Goal: Task Accomplishment & Management: Complete application form

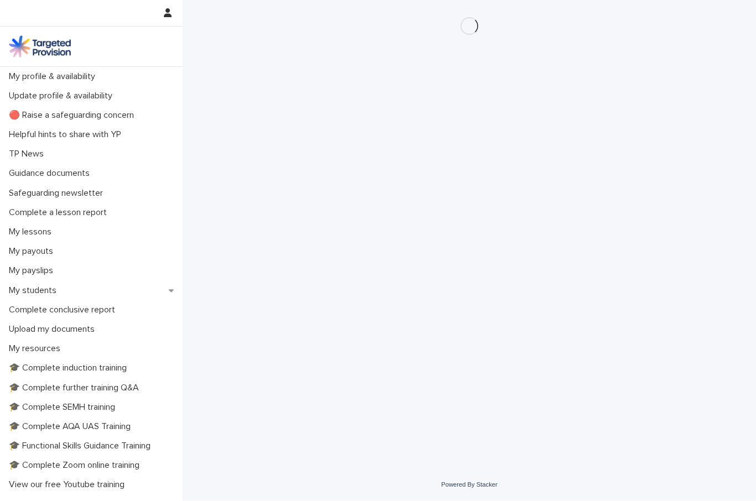
scroll to position [1, 0]
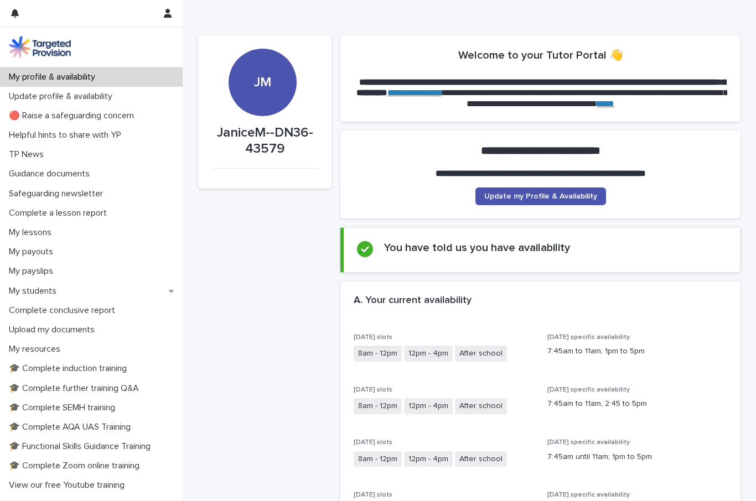
click at [39, 291] on p "My students" at bounding box center [34, 291] width 61 height 11
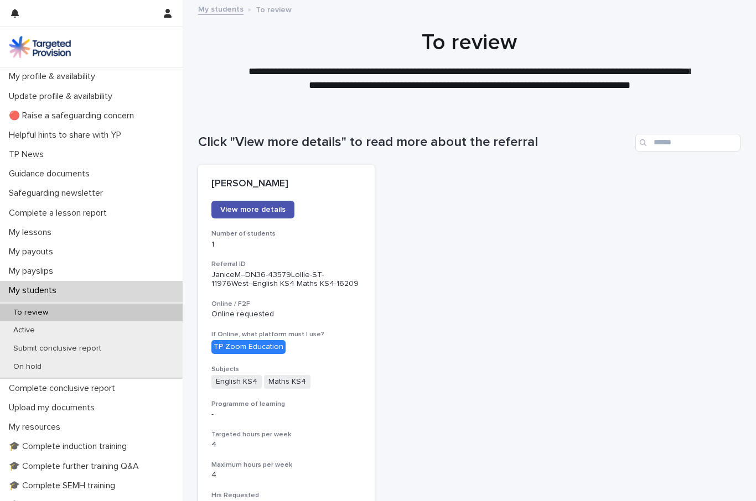
click at [28, 329] on p "Active" at bounding box center [23, 330] width 39 height 9
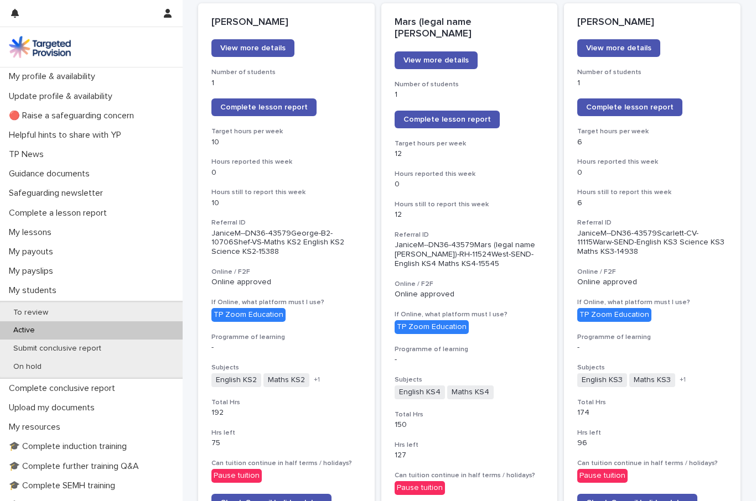
scroll to position [174, 0]
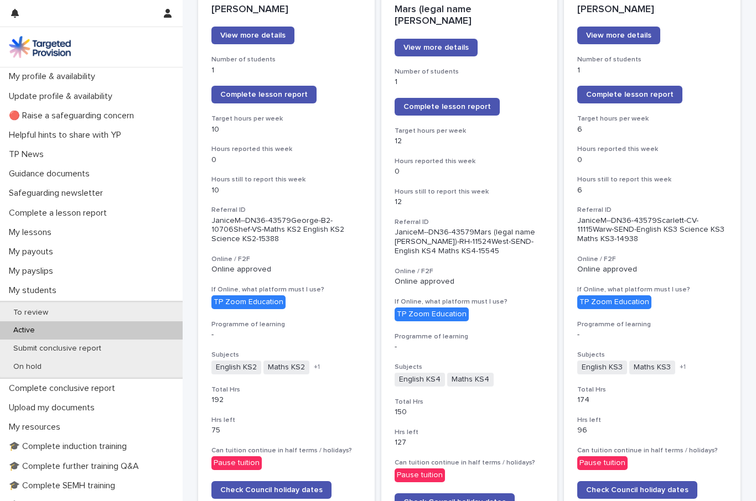
click at [75, 352] on div "Submit conclusive report" at bounding box center [91, 349] width 183 height 18
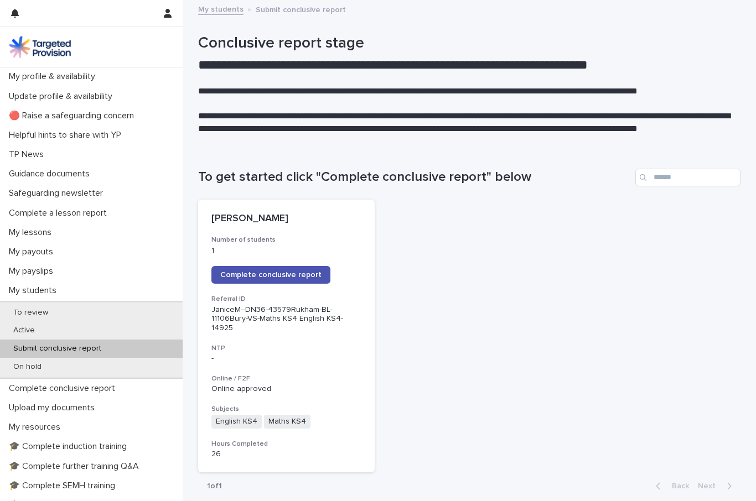
click at [273, 271] on span "Complete conclusive report" at bounding box center [270, 275] width 101 height 8
click at [24, 335] on div "Active" at bounding box center [91, 331] width 183 height 18
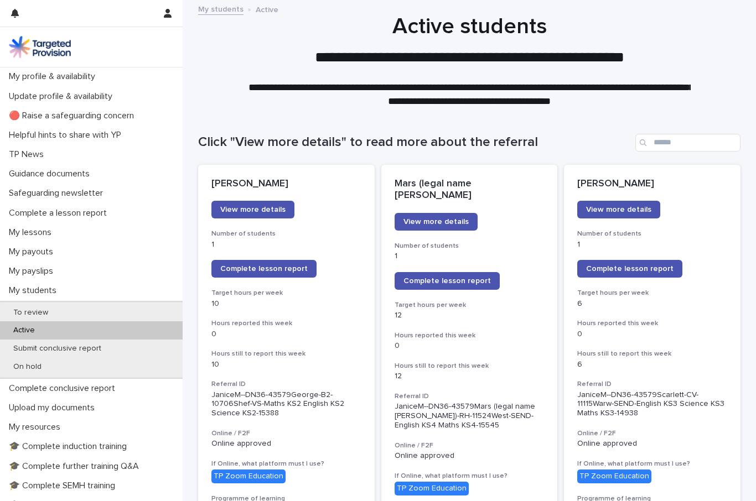
click at [32, 363] on p "On hold" at bounding box center [27, 366] width 46 height 9
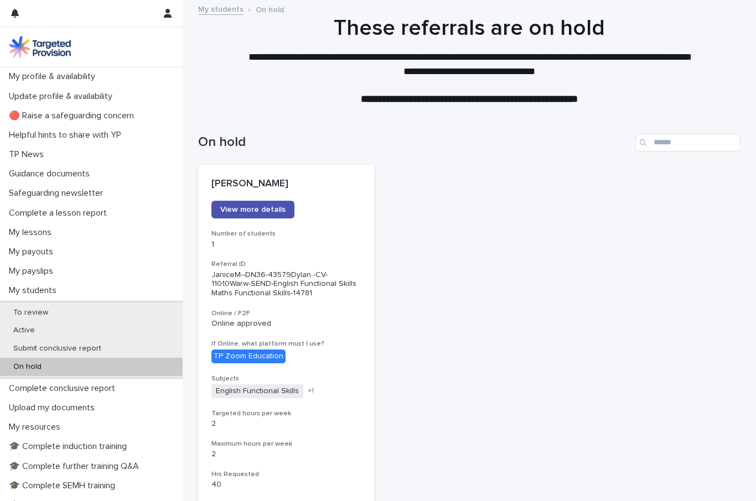
click at [18, 326] on p "Active" at bounding box center [23, 330] width 39 height 9
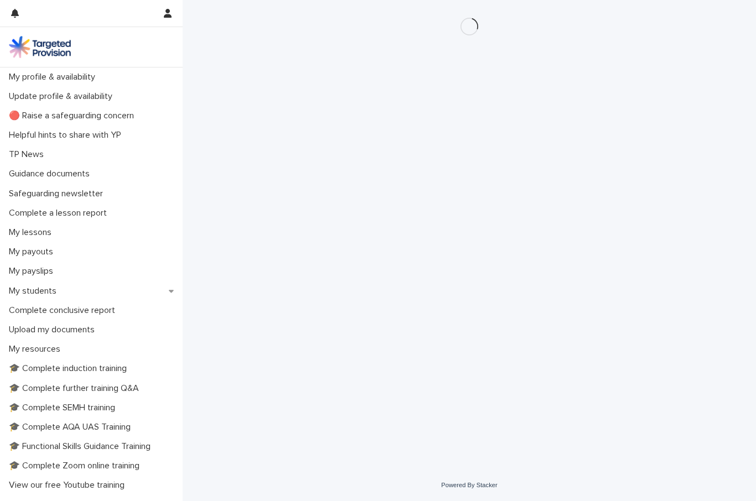
scroll to position [1, 0]
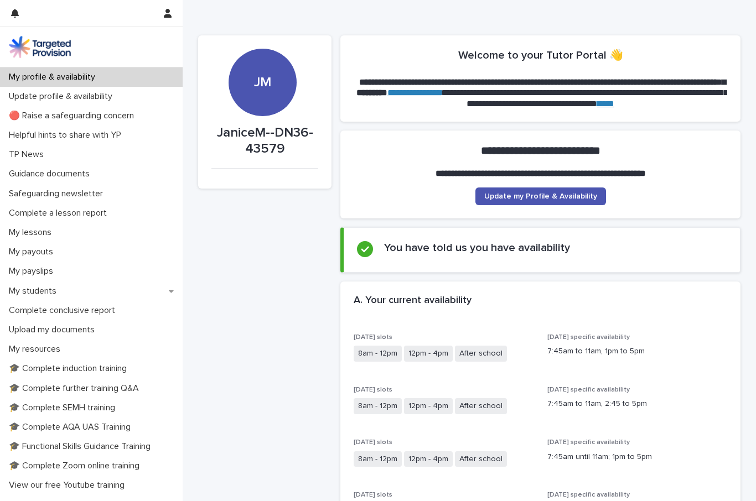
click at [33, 289] on p "My students" at bounding box center [34, 291] width 61 height 11
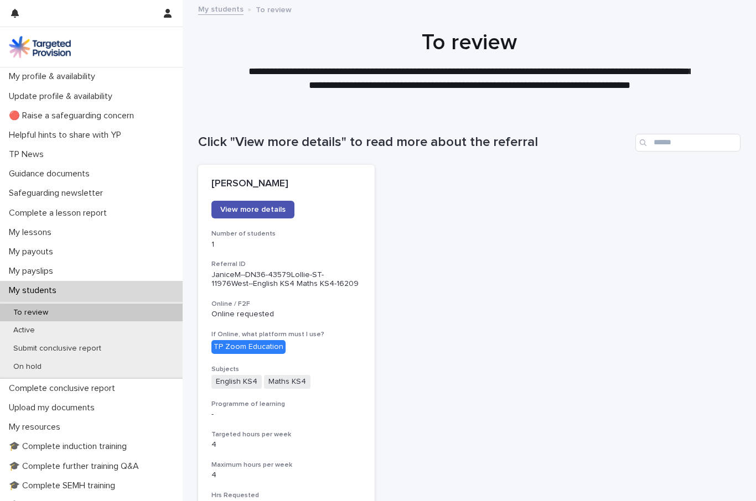
click at [46, 348] on p "Submit conclusive report" at bounding box center [57, 348] width 106 height 9
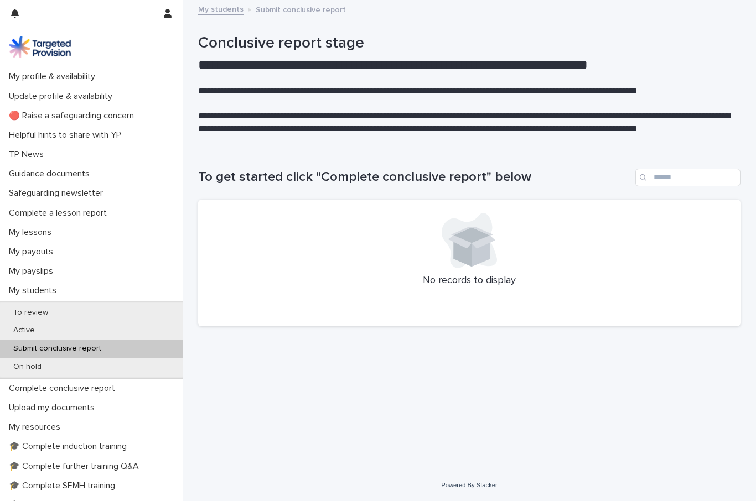
click at [32, 310] on p "To review" at bounding box center [30, 312] width 53 height 9
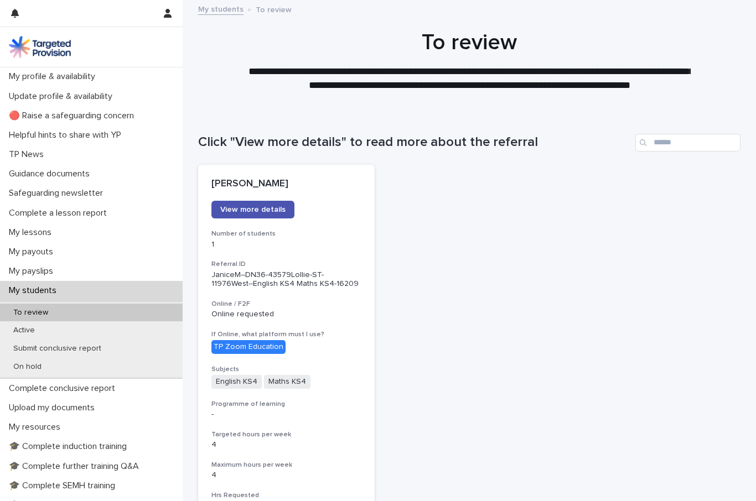
click at [32, 331] on p "Active" at bounding box center [23, 330] width 39 height 9
